Goal: Task Accomplishment & Management: Complete application form

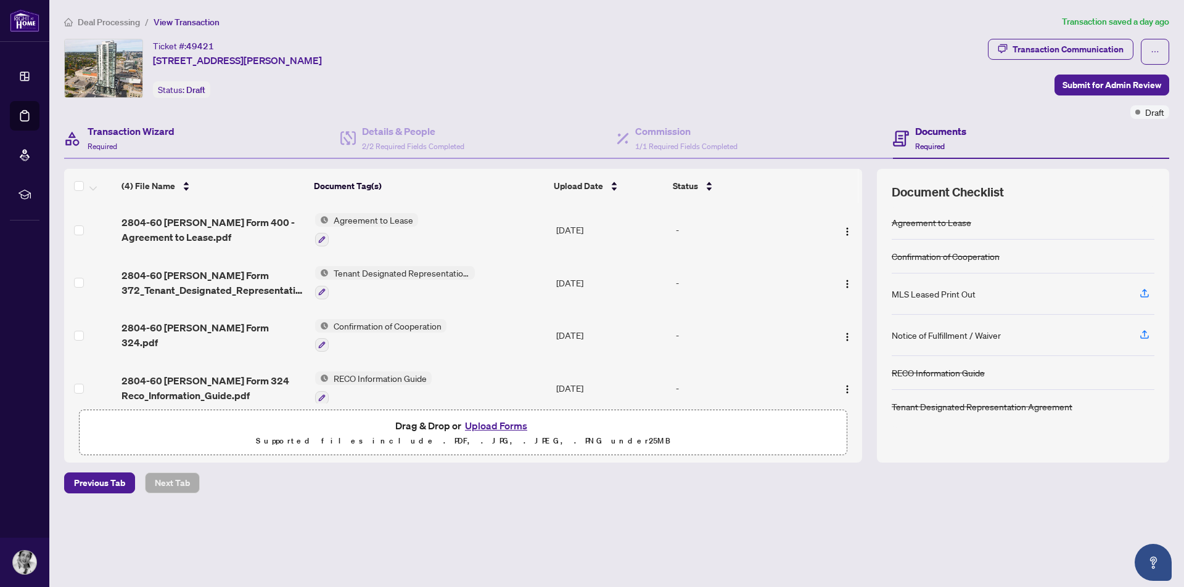
click at [176, 126] on div "Transaction Wizard Required" at bounding box center [202, 139] width 276 height 40
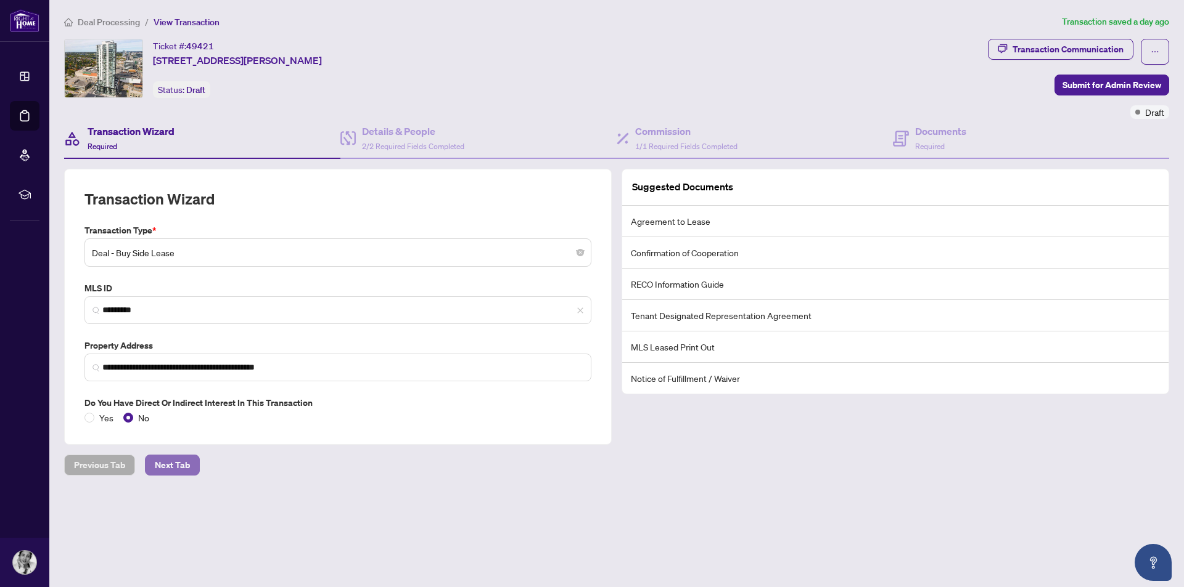
click at [188, 462] on span "Next Tab" at bounding box center [172, 466] width 35 height 20
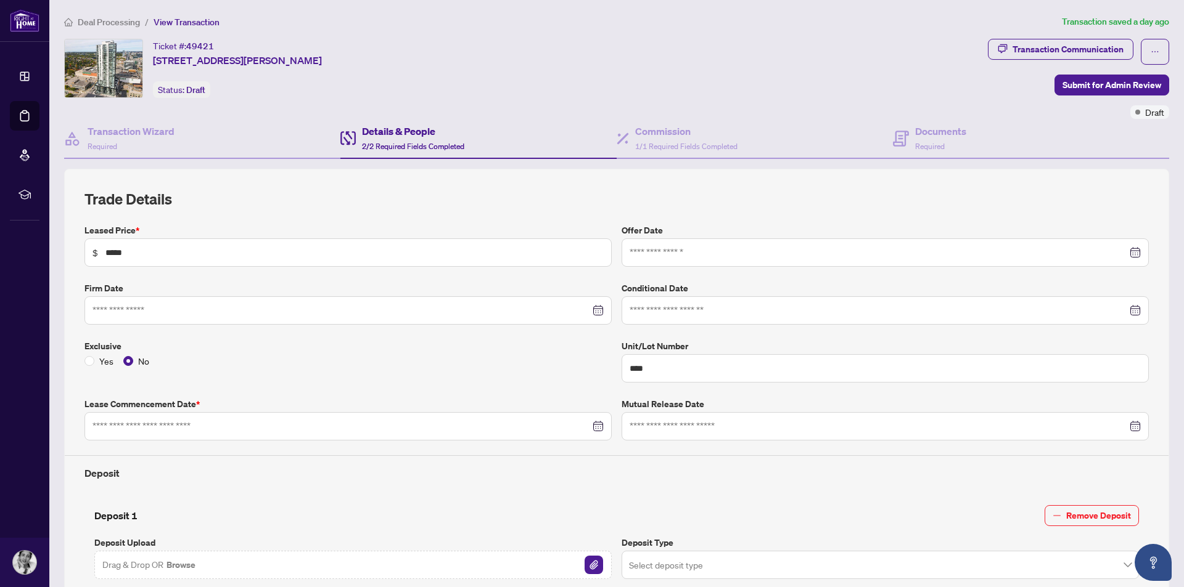
type input "**********"
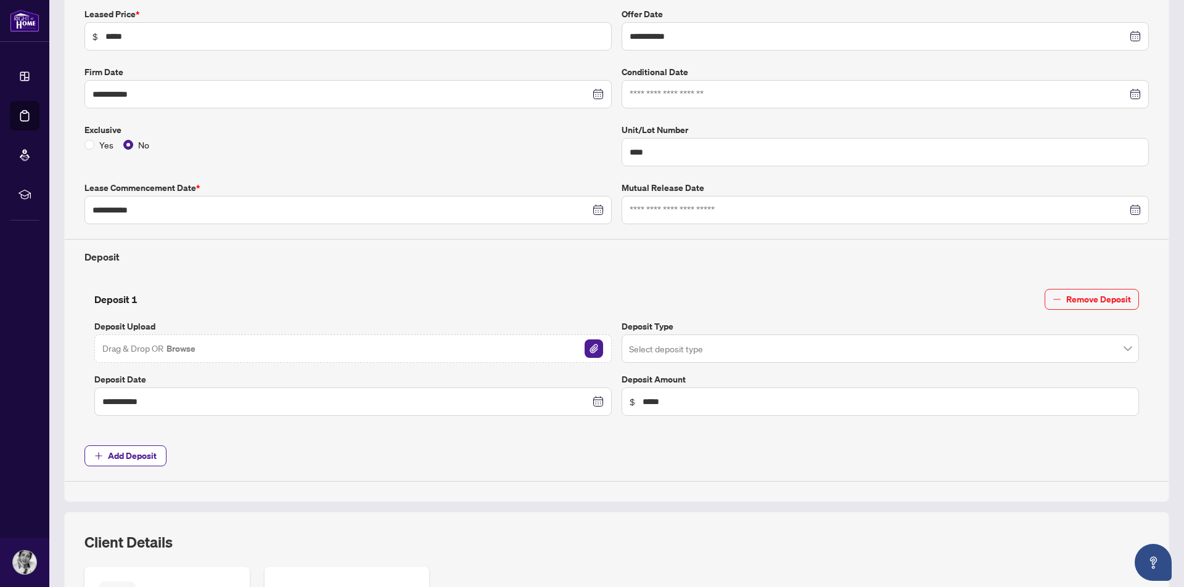
scroll to position [218, 0]
click at [586, 343] on img "button" at bounding box center [593, 347] width 18 height 18
click at [1116, 350] on span at bounding box center [880, 349] width 502 height 23
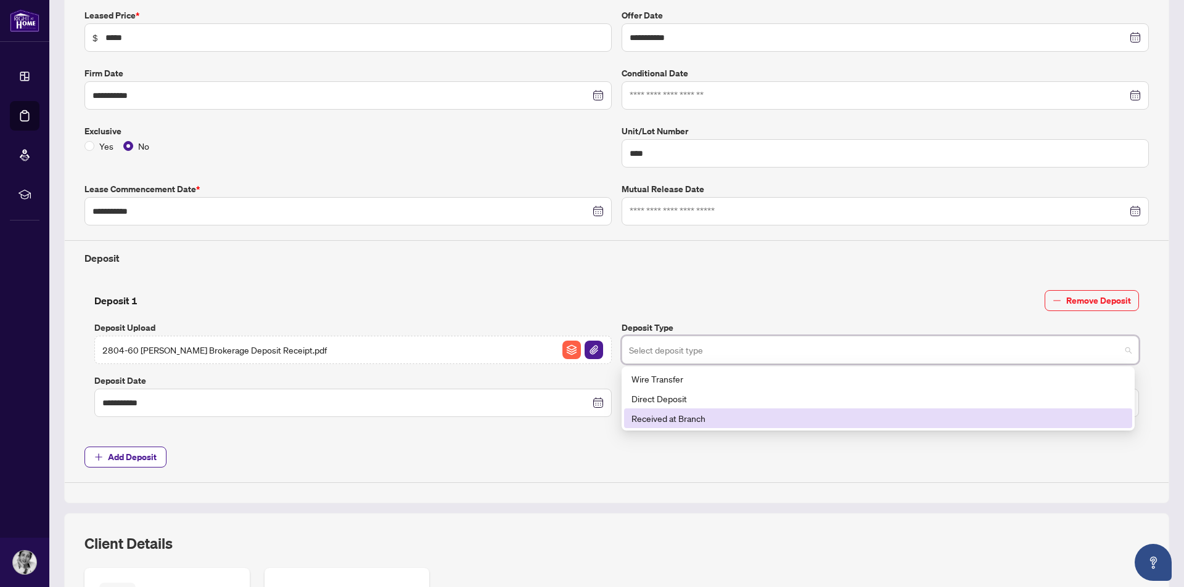
click at [885, 421] on div "Received at Branch" at bounding box center [877, 419] width 493 height 14
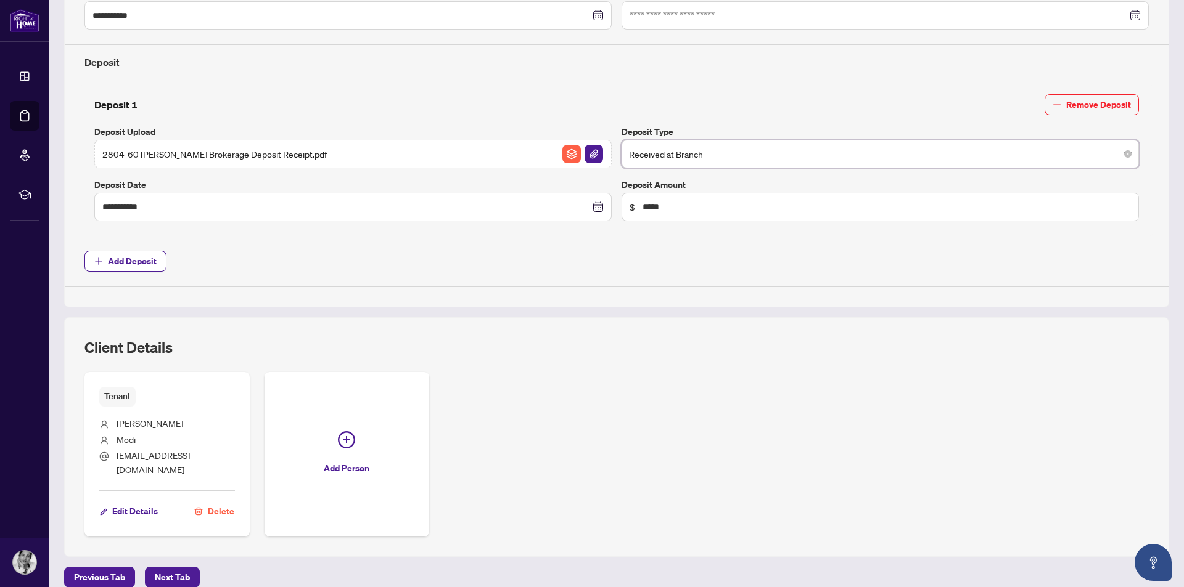
scroll to position [415, 0]
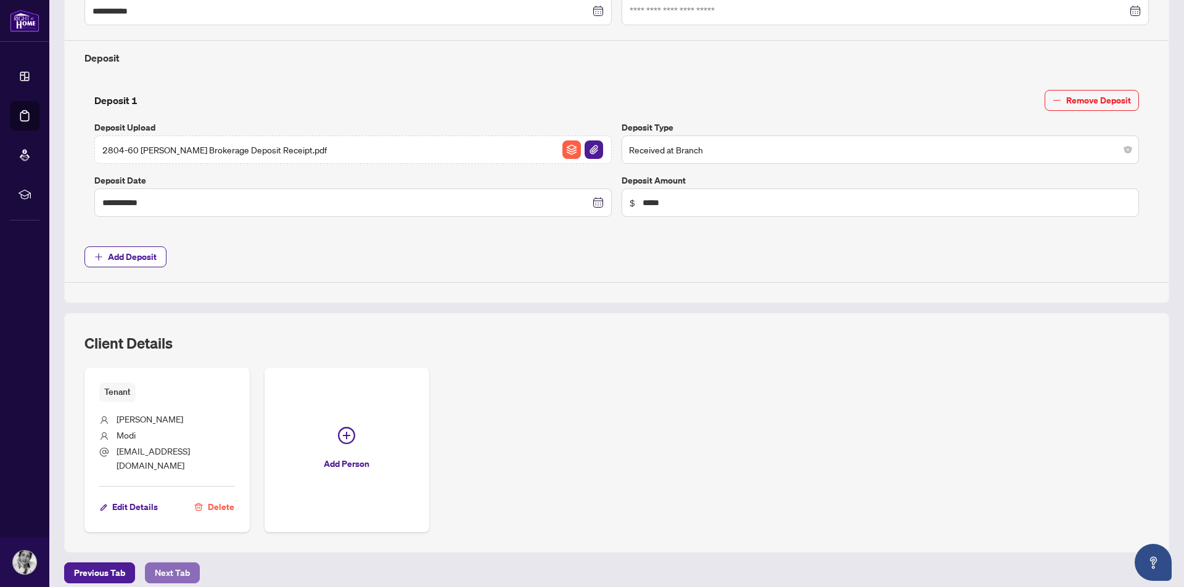
click at [168, 563] on span "Next Tab" at bounding box center [172, 573] width 35 height 20
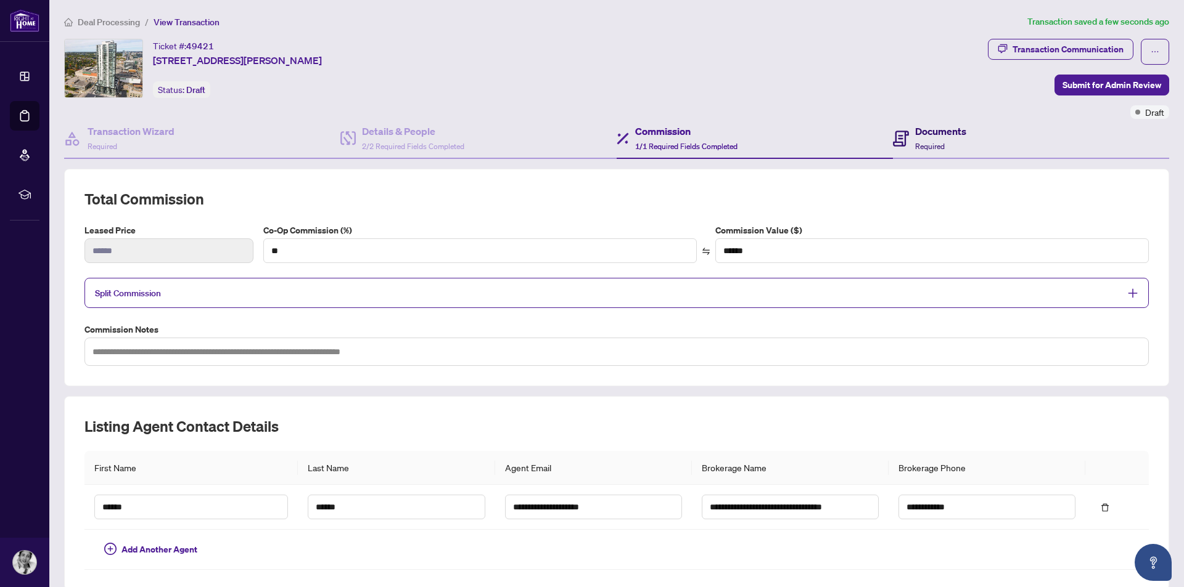
click at [922, 139] on div "Documents Required" at bounding box center [940, 138] width 51 height 29
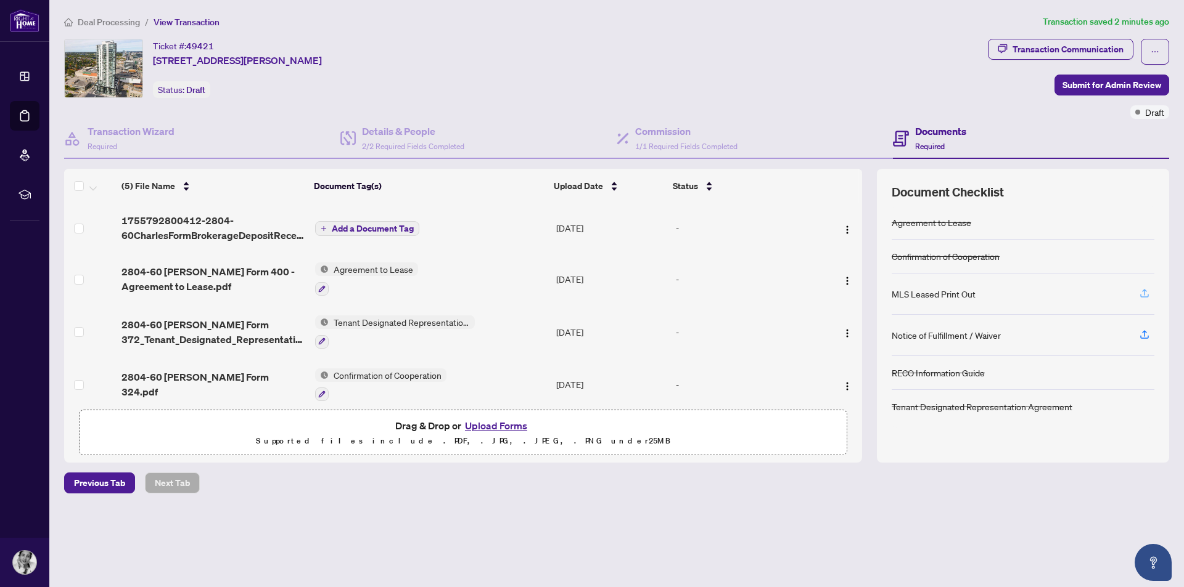
click at [1146, 296] on icon "button" at bounding box center [1144, 293] width 11 height 11
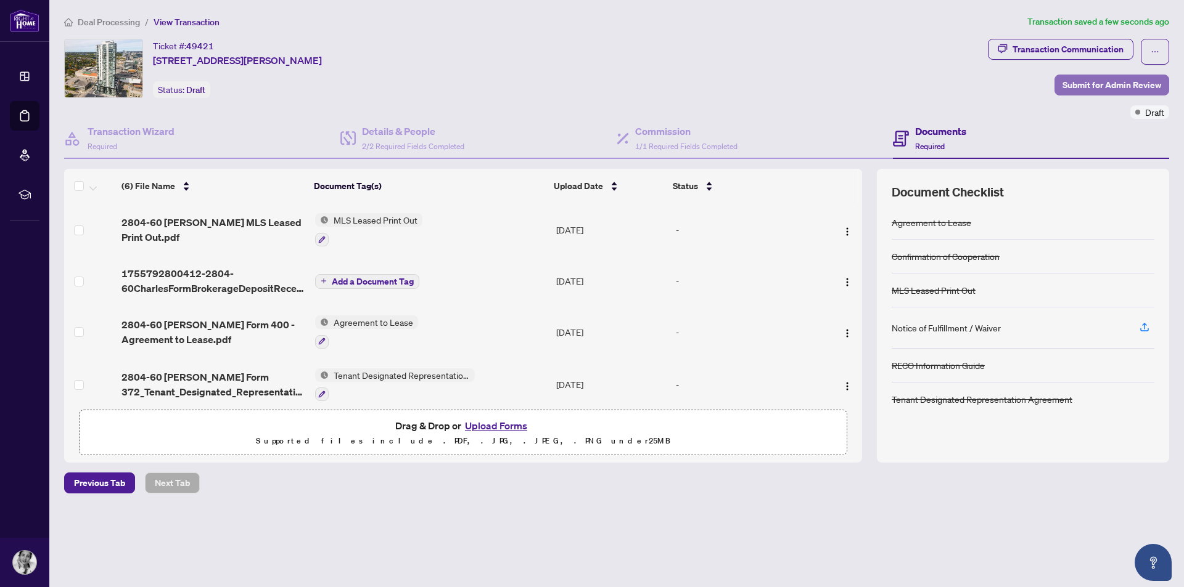
click at [1119, 86] on span "Submit for Admin Review" at bounding box center [1111, 85] width 99 height 20
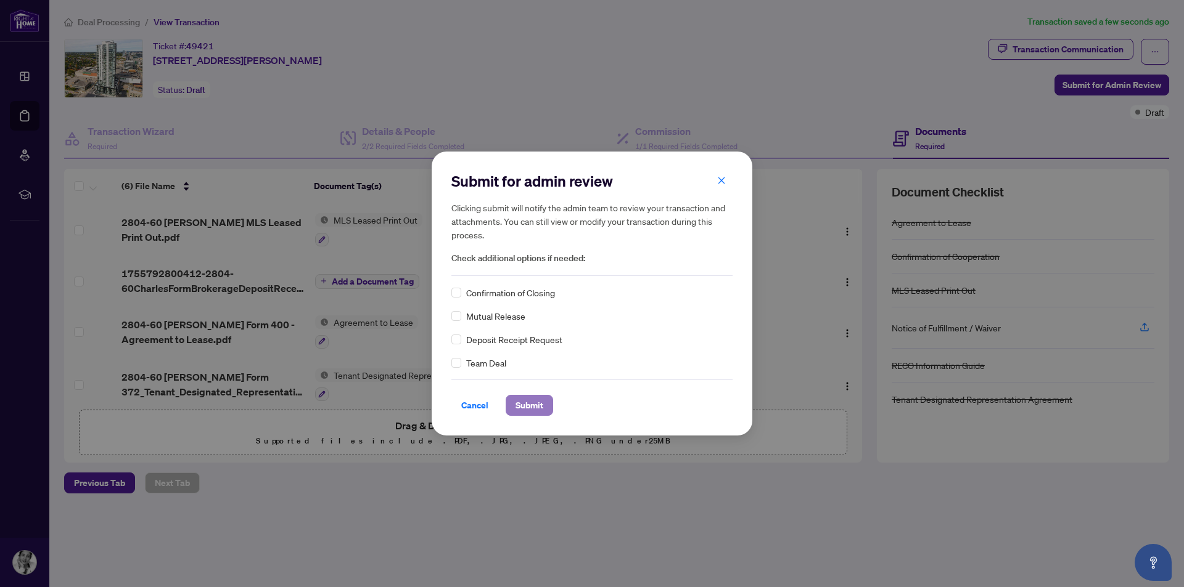
click at [533, 406] on span "Submit" at bounding box center [529, 406] width 28 height 20
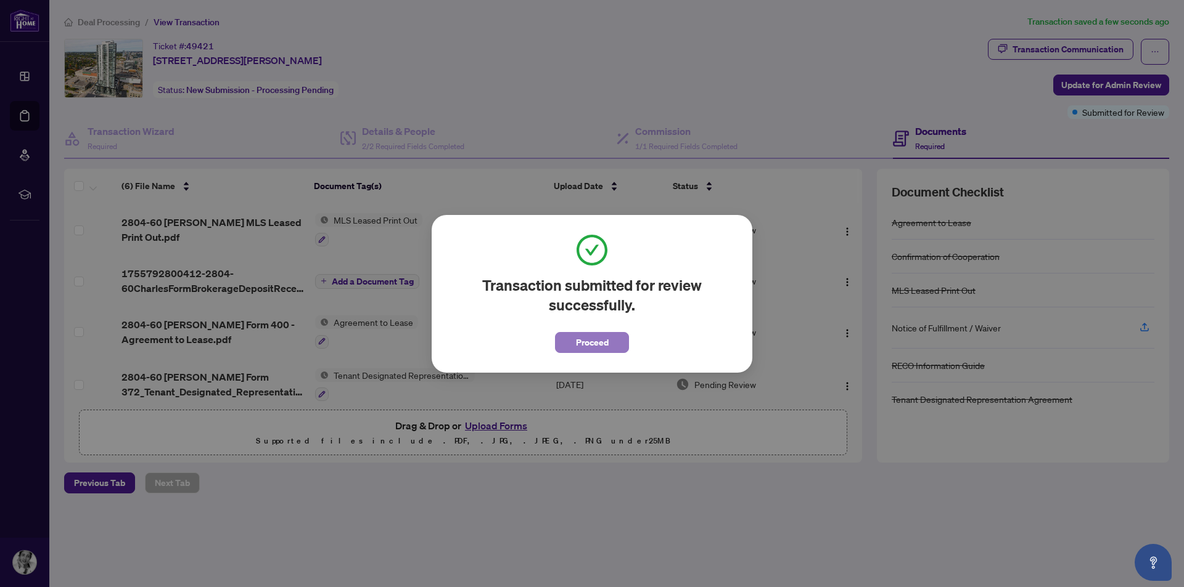
click at [577, 345] on span "Proceed" at bounding box center [592, 343] width 33 height 20
